Goal: Check status

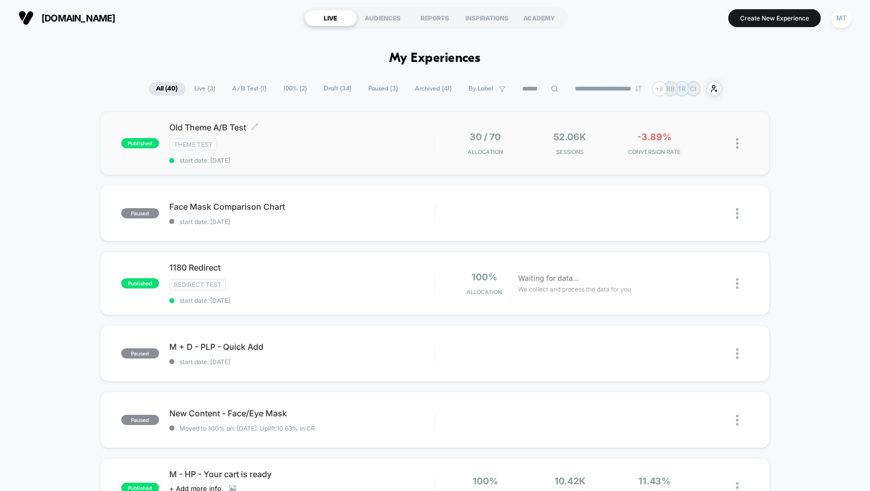
click at [253, 135] on div "Old Theme A/B Test Click to edit experience details Click to edit experience de…" at bounding box center [301, 143] width 265 height 42
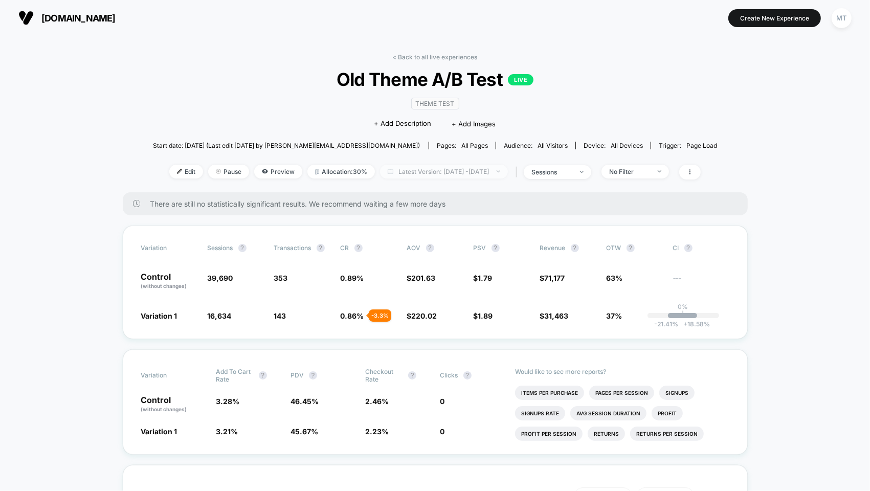
click at [419, 176] on span "Latest Version: Sep 22, 2025 - Oct 2, 2025" at bounding box center [444, 172] width 128 height 14
select select "*"
select select "****"
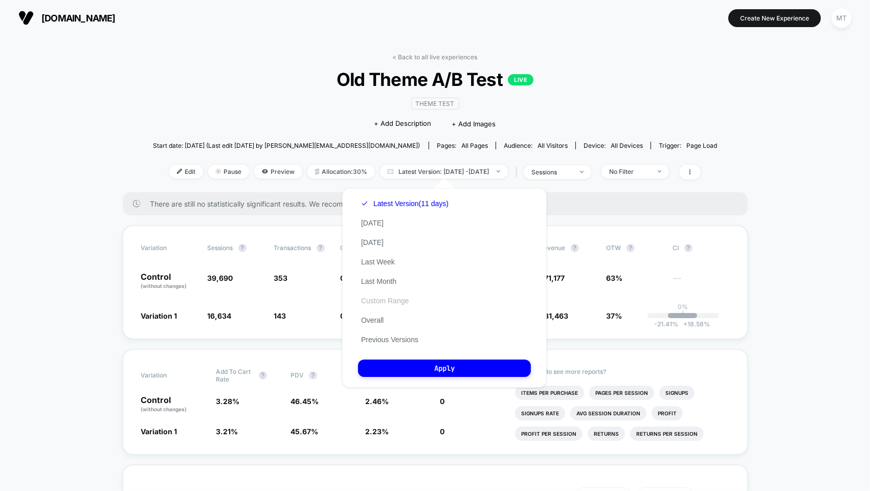
click at [390, 301] on button "Custom Range" at bounding box center [385, 300] width 54 height 9
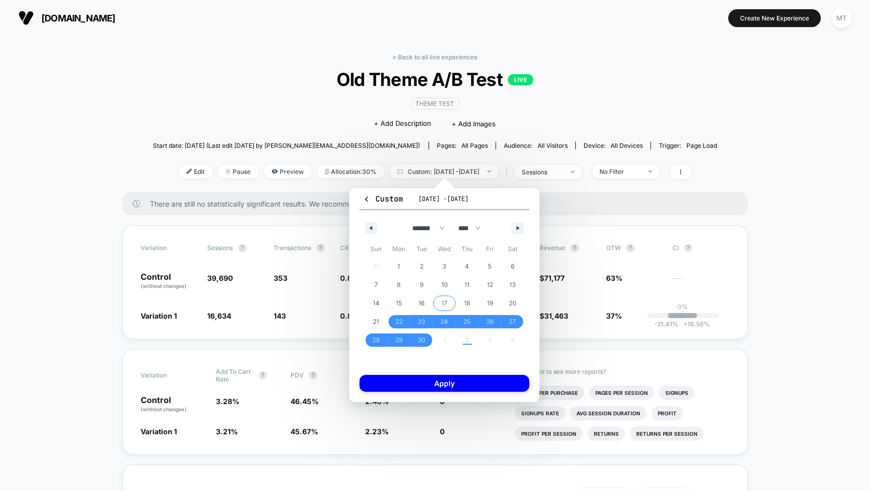
click at [445, 301] on span "17" at bounding box center [444, 303] width 6 height 18
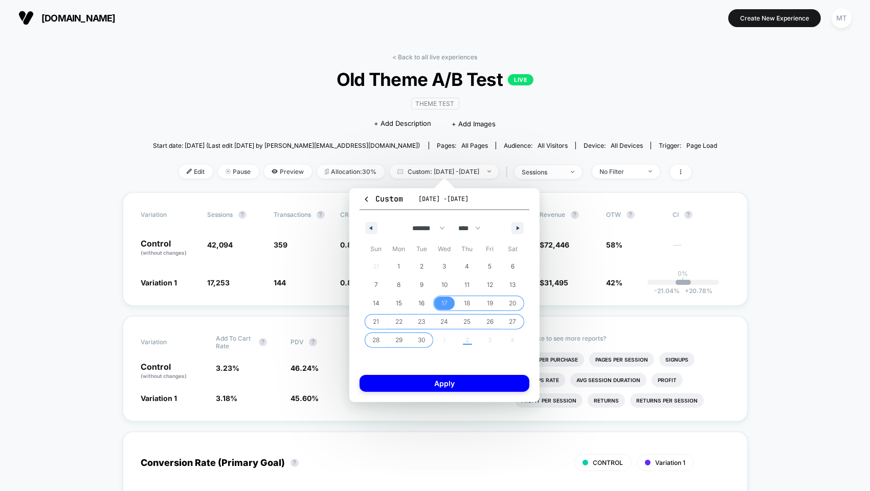
click at [440, 340] on div "31 1 2 3 4 5 6 7 8 9 10 11 12 13 14 15 16 17 18 19 20 21 22 23 24 25 26 27 28 2…" at bounding box center [445, 303] width 160 height 92
click at [519, 229] on button "button" at bounding box center [518, 228] width 12 height 12
click at [489, 267] on span "3" at bounding box center [491, 266] width 4 height 18
select select "*"
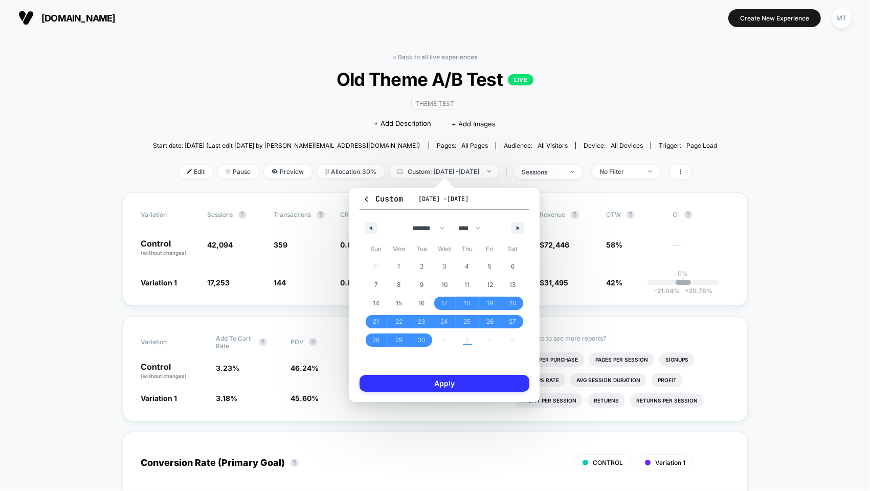
click at [462, 385] on button "Apply" at bounding box center [445, 383] width 170 height 17
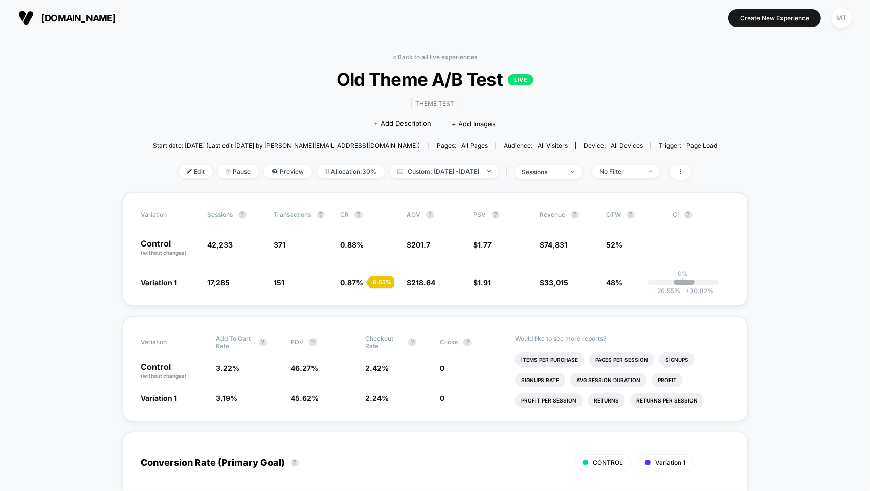
click at [425, 282] on span "218.64" at bounding box center [424, 282] width 24 height 9
click at [221, 367] on span "3.22 %" at bounding box center [228, 368] width 24 height 9
click at [350, 286] on span "0.87 %" at bounding box center [352, 282] width 23 height 9
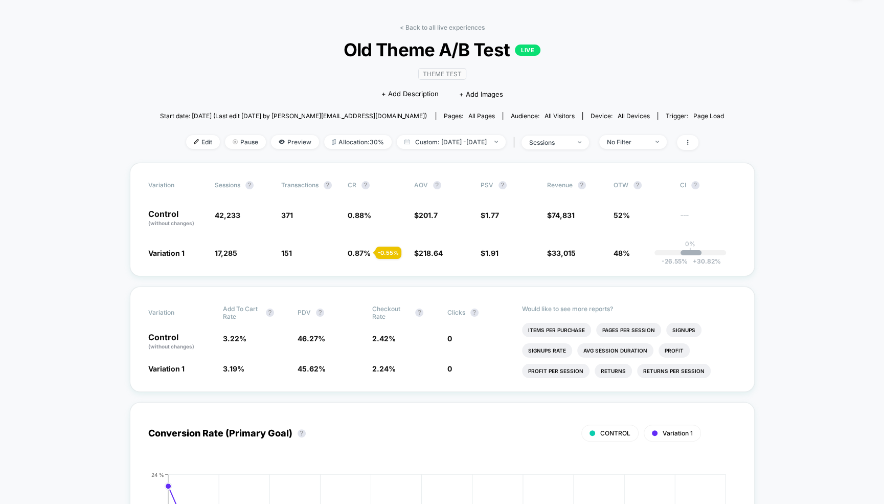
scroll to position [34, 0]
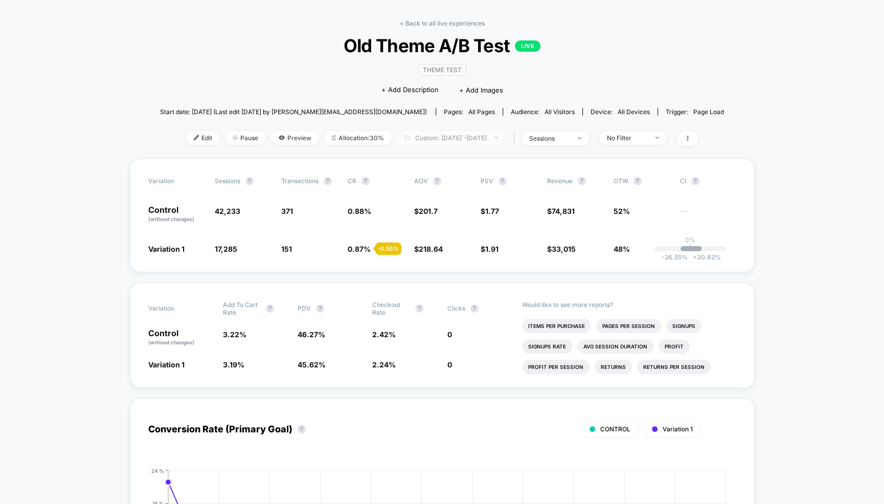
click at [475, 137] on span "Custom: Sep 17, 2025 - Oct 3, 2025" at bounding box center [451, 138] width 109 height 14
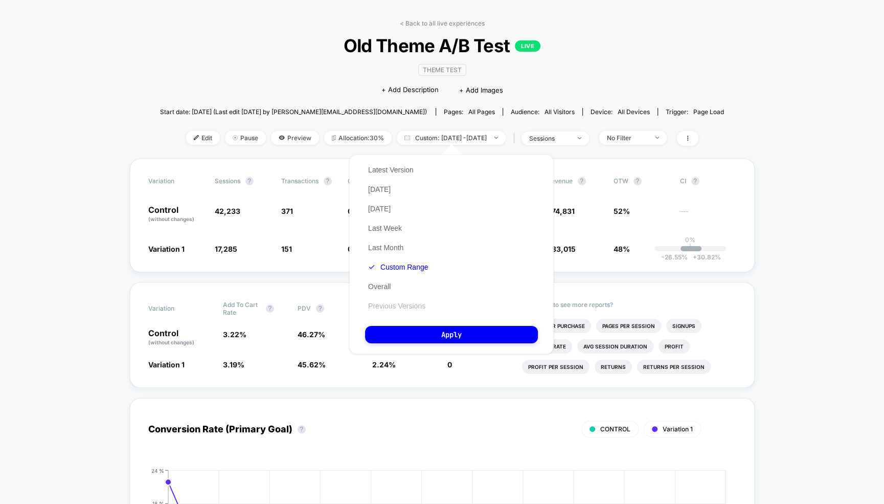
click at [382, 306] on button "Previous Versions" at bounding box center [396, 305] width 63 height 9
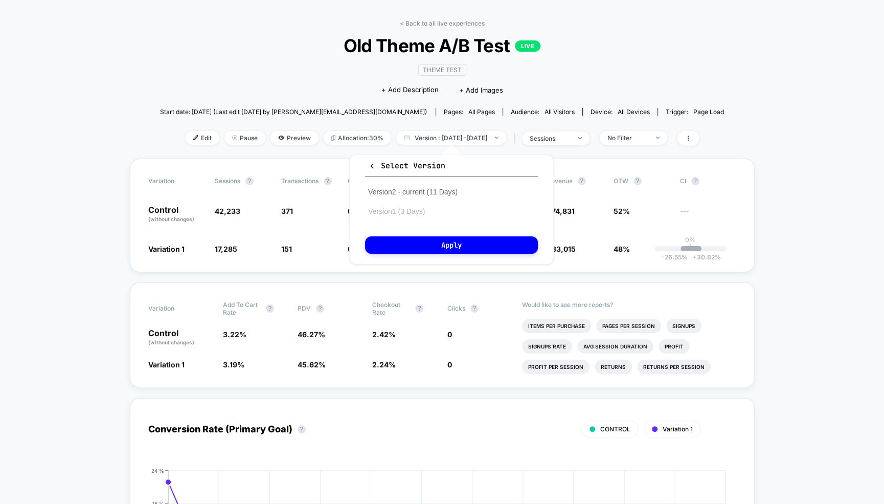
click at [406, 213] on button "Version 1 (3 Days)" at bounding box center [396, 211] width 63 height 9
click at [421, 241] on button "Apply" at bounding box center [451, 244] width 173 height 17
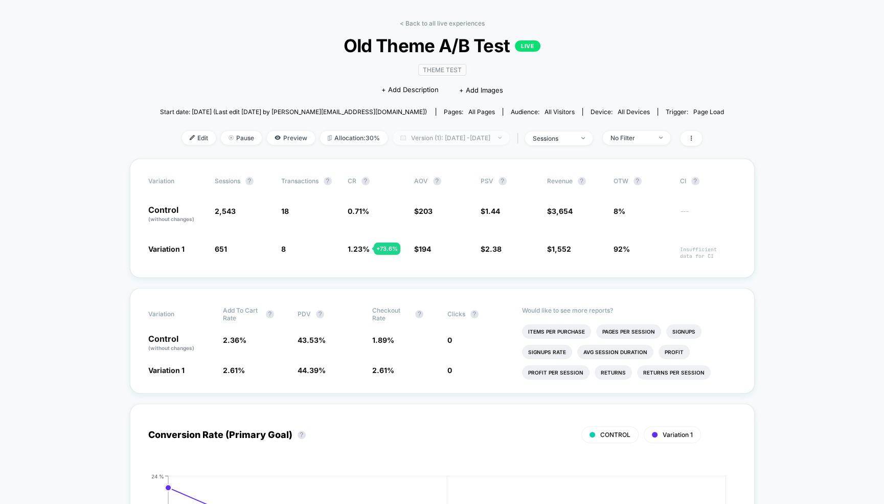
click at [456, 142] on span "Version (1): Sep 20, 2025 - Sep 22, 2025" at bounding box center [451, 138] width 117 height 14
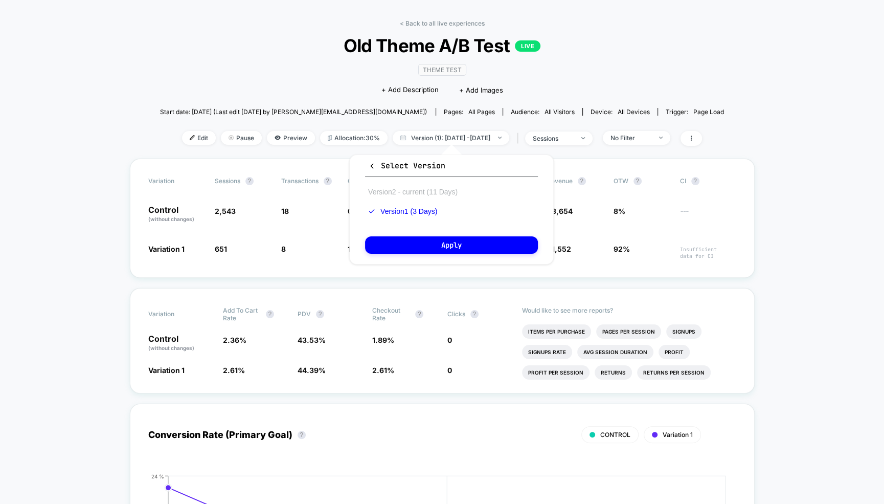
click at [398, 190] on button "Version 2 - current (11 Days)" at bounding box center [413, 191] width 96 height 9
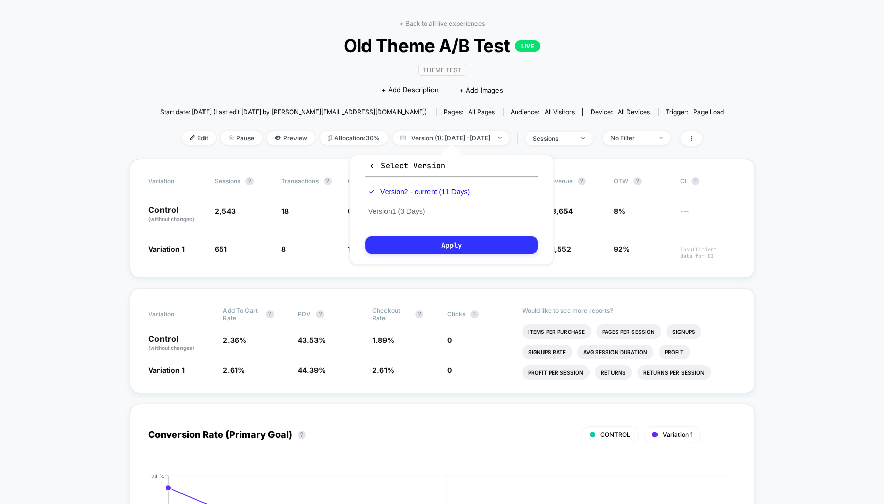
click at [434, 243] on button "Apply" at bounding box center [451, 244] width 173 height 17
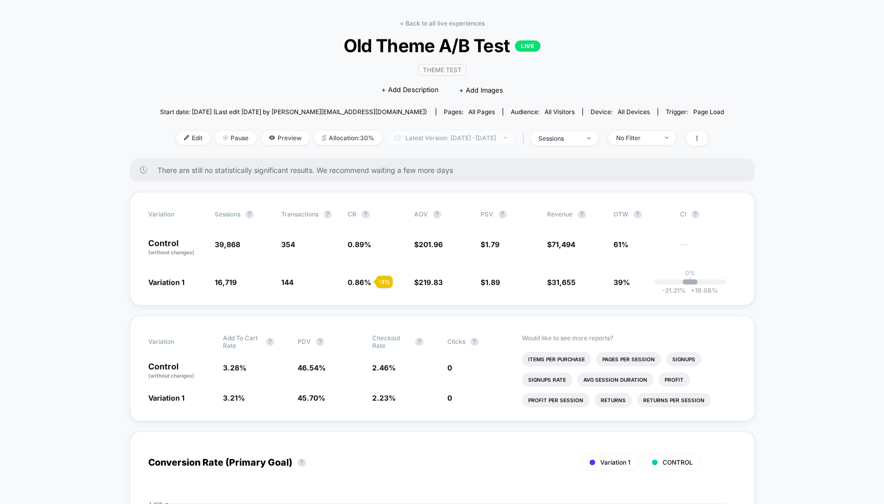
click at [468, 137] on span "Latest Version: Sep 21, 2025 - Oct 1, 2025" at bounding box center [451, 138] width 128 height 14
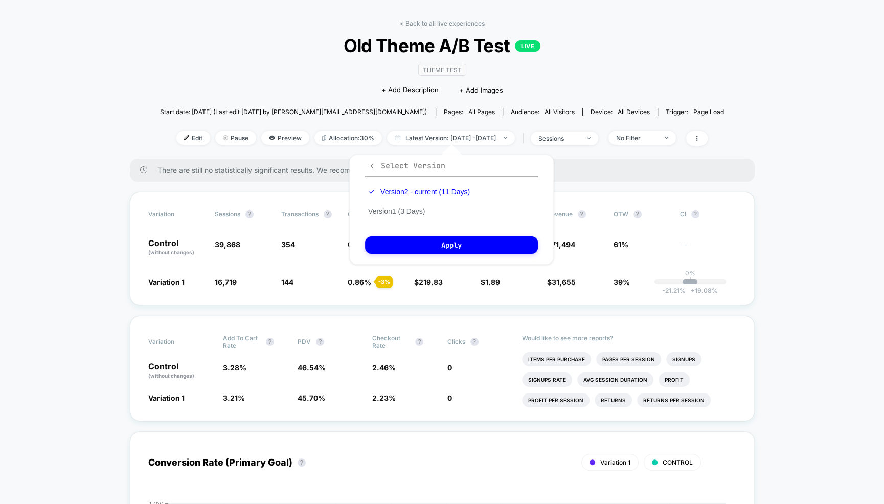
click at [373, 164] on icon "button" at bounding box center [372, 166] width 8 height 8
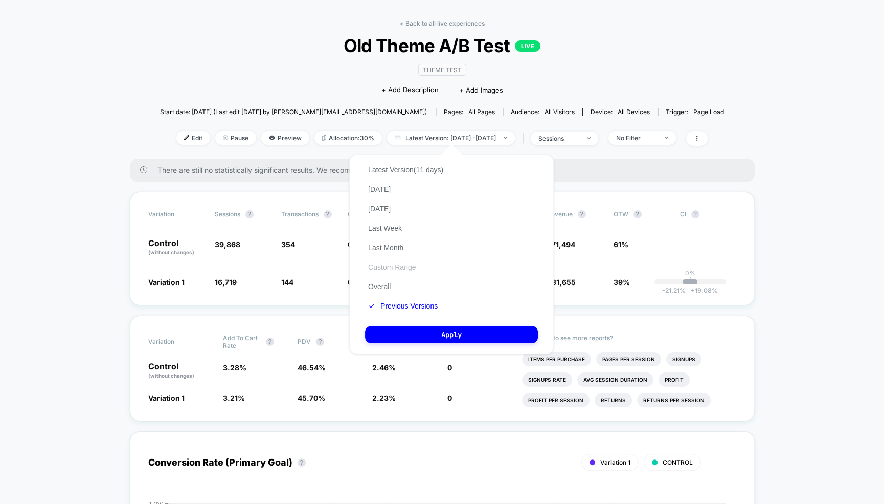
click at [384, 266] on button "Custom Range" at bounding box center [392, 266] width 54 height 9
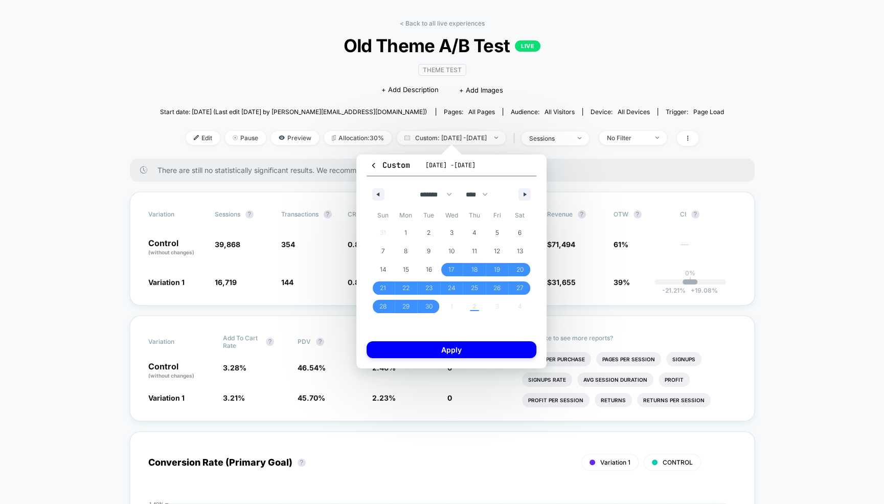
click at [523, 202] on div "******* ******** ***** ***** *** **** **** ****** ********* ******* ******** **…" at bounding box center [452, 191] width 170 height 31
click at [523, 196] on button "button" at bounding box center [525, 194] width 12 height 12
select select "*"
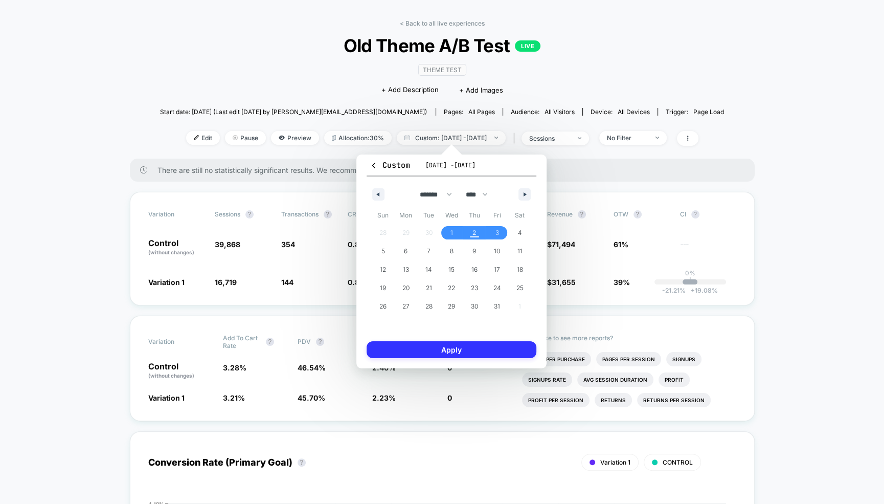
click at [477, 356] on button "Apply" at bounding box center [452, 349] width 170 height 17
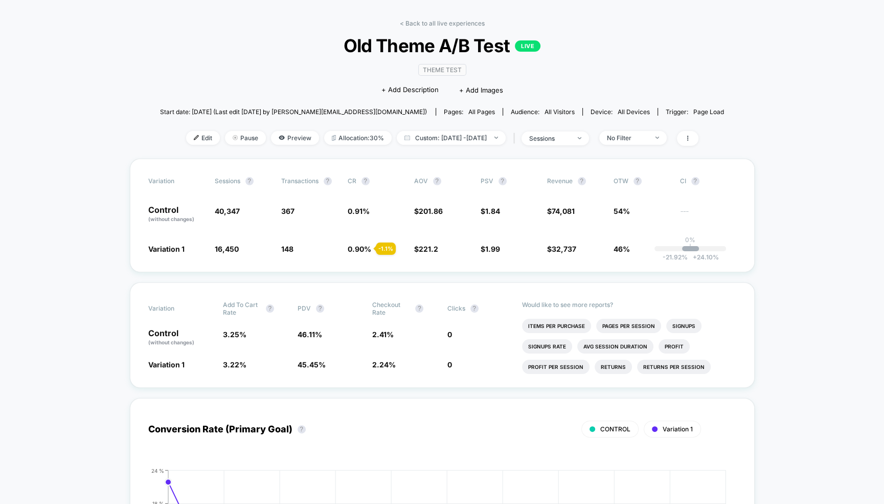
click at [422, 251] on span "221.2" at bounding box center [428, 249] width 19 height 9
click at [385, 360] on span "2.24 %" at bounding box center [384, 364] width 24 height 9
click at [233, 364] on span "3.22 %" at bounding box center [235, 364] width 24 height 9
click at [352, 242] on div "Variation Sessions ? Transactions ? CR ? AOV ? PSV ? Revenue ? OTW ? CI ? Contr…" at bounding box center [442, 216] width 625 height 114
